Goal: Register for event/course

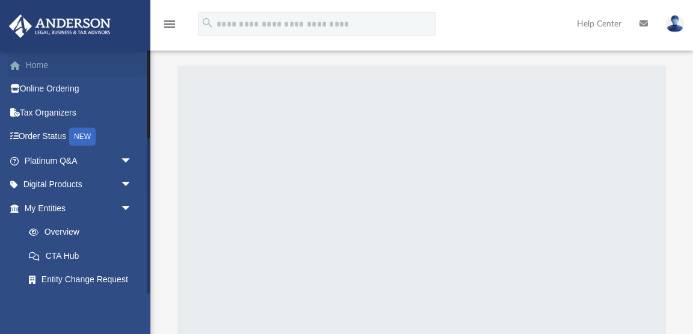
click at [34, 64] on link "Home" at bounding box center [79, 65] width 142 height 24
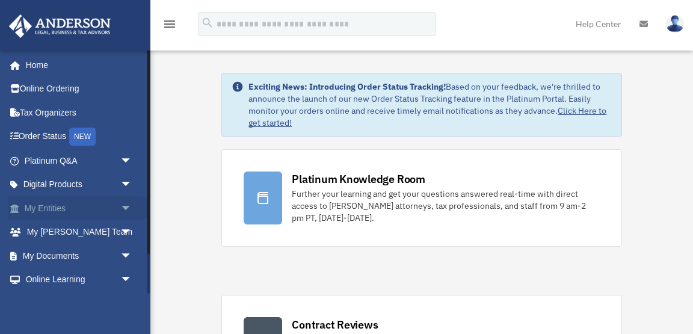
click at [49, 213] on link "My Entities arrow_drop_down" at bounding box center [79, 208] width 142 height 24
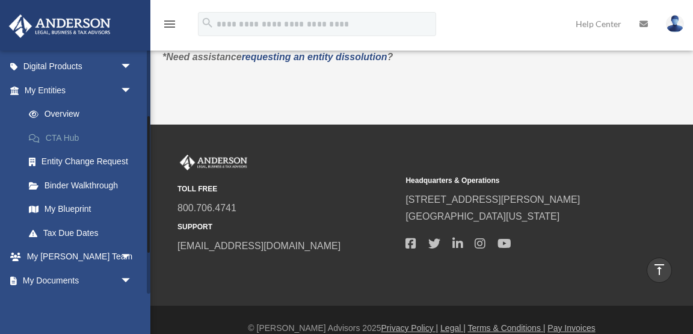
scroll to position [119, 0]
click at [76, 208] on link "My Blueprint" at bounding box center [84, 209] width 134 height 24
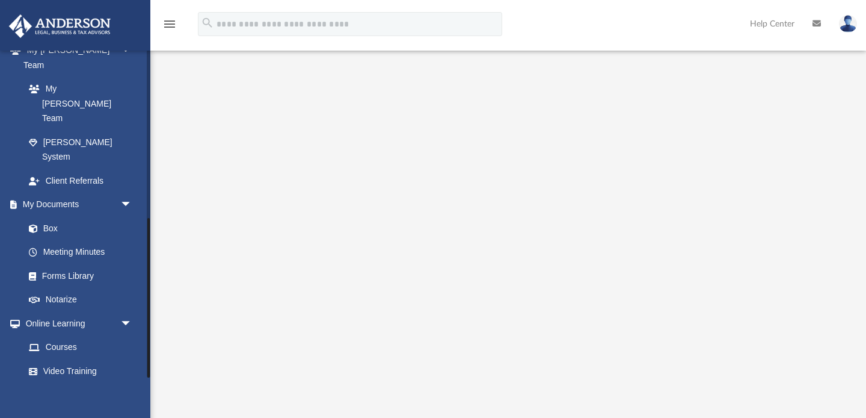
scroll to position [345, 0]
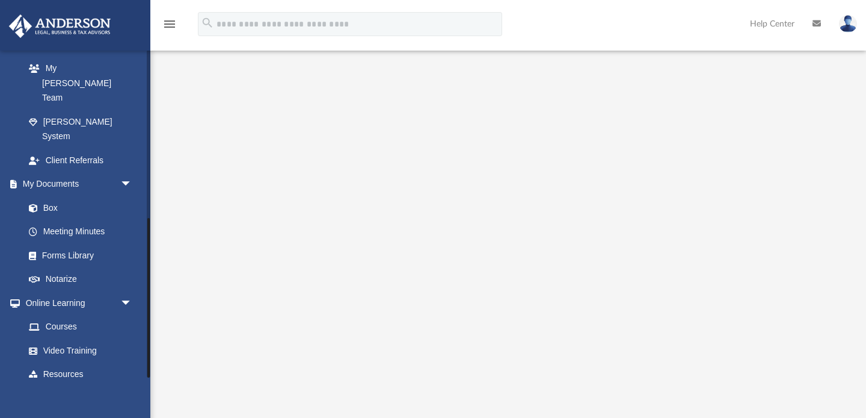
click at [61, 333] on link "Events Calendar" at bounding box center [79, 422] width 142 height 24
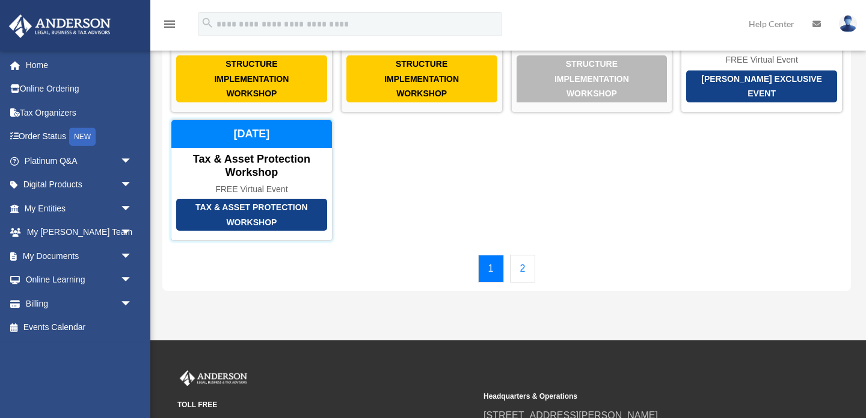
scroll to position [160, 0]
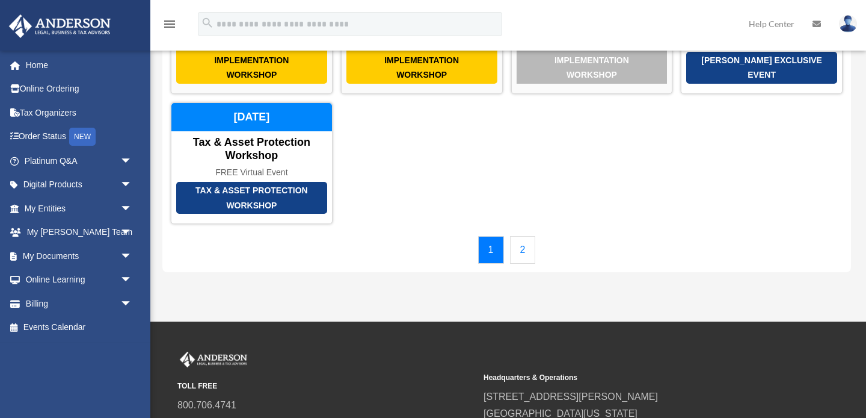
click at [520, 253] on link "2" at bounding box center [523, 250] width 26 height 28
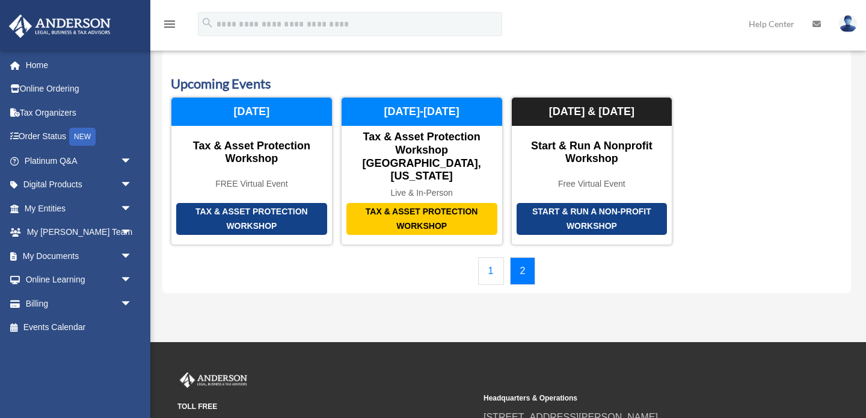
scroll to position [0, 0]
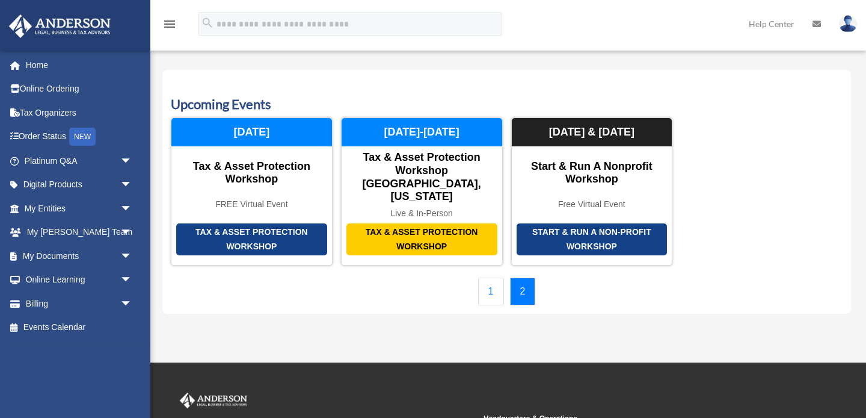
click at [491, 277] on link "1" at bounding box center [491, 291] width 26 height 28
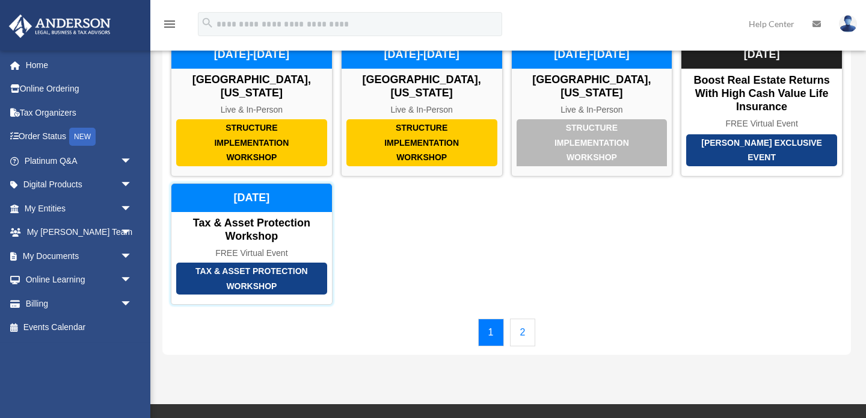
scroll to position [29, 0]
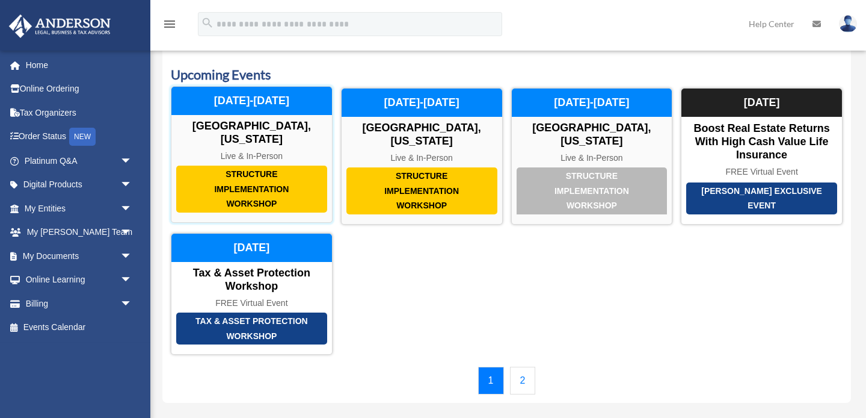
click at [283, 191] on div "Structure Implementation Workshop" at bounding box center [251, 188] width 151 height 47
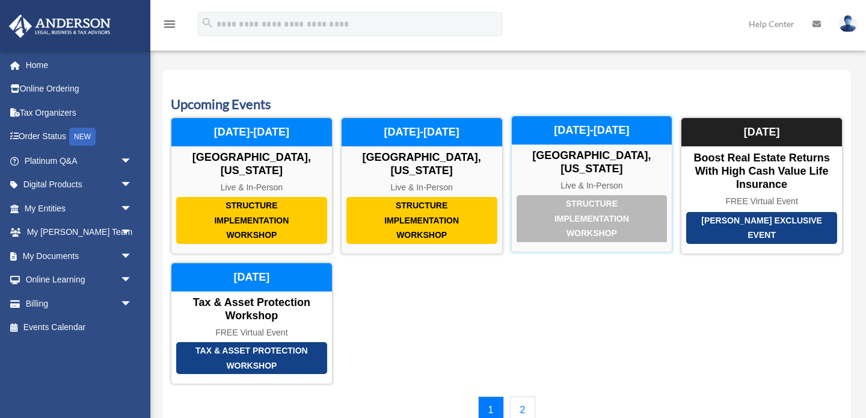
scroll to position [4, 0]
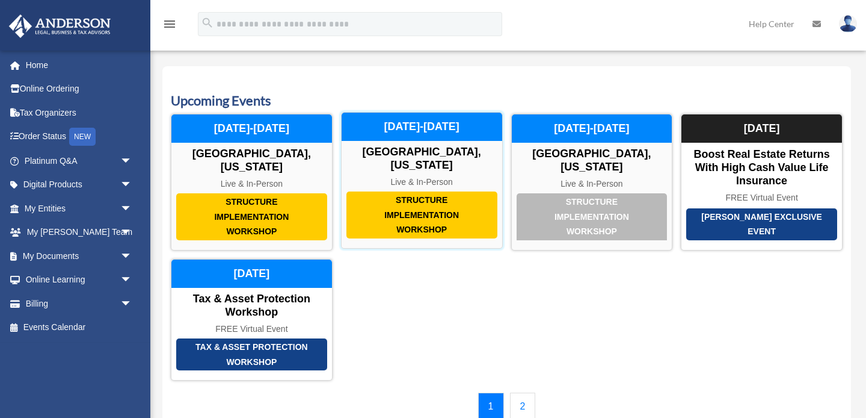
click at [437, 215] on div "Structure Implementation Workshop" at bounding box center [422, 214] width 151 height 47
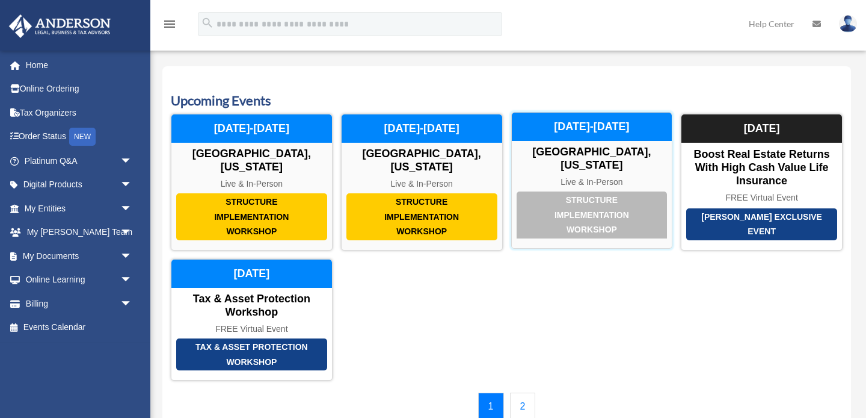
click at [572, 203] on div "Structure Implementation Workshop" at bounding box center [592, 214] width 151 height 47
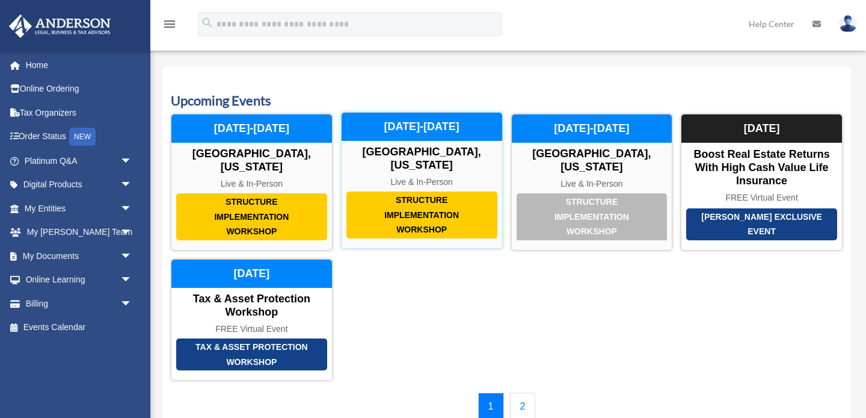
click at [405, 208] on div "Structure Implementation Workshop" at bounding box center [422, 214] width 151 height 47
